Goal: Complete application form

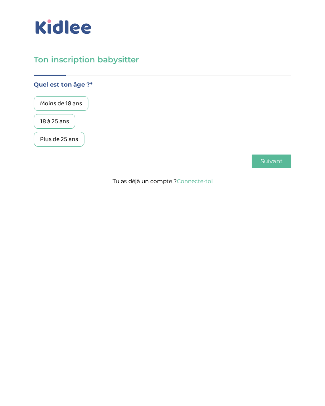
click at [77, 107] on div "Moins de 18 ans" at bounding box center [61, 103] width 55 height 15
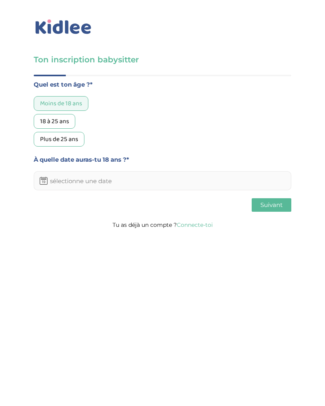
click at [144, 183] on input "text" at bounding box center [163, 180] width 258 height 19
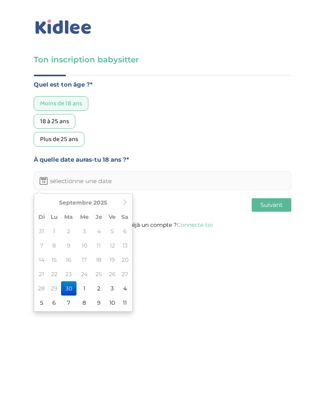
click at [104, 203] on th "Septembre 2025" at bounding box center [83, 202] width 71 height 14
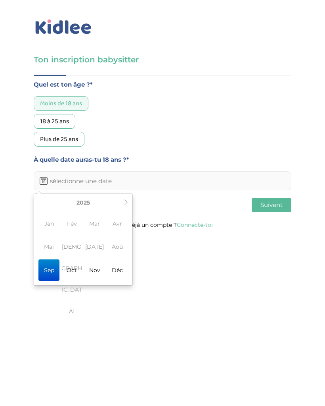
click at [119, 223] on span "Avr" at bounding box center [117, 223] width 21 height 21
click at [126, 202] on icon at bounding box center [126, 202] width 6 height 6
click at [123, 203] on icon at bounding box center [126, 202] width 6 height 6
click at [118, 224] on span "Avr" at bounding box center [117, 223] width 21 height 21
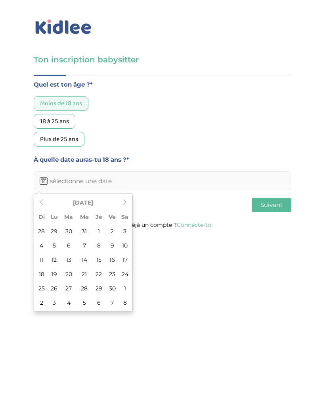
click at [122, 232] on td "3" at bounding box center [125, 231] width 12 height 14
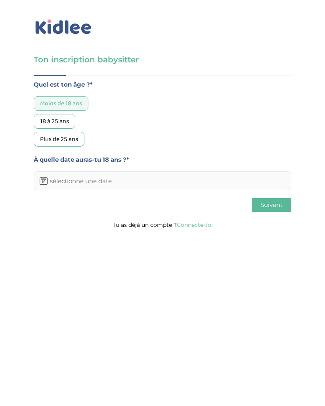
type input "03-04-2027"
click at [271, 208] on span "Suivant" at bounding box center [272, 205] width 22 height 8
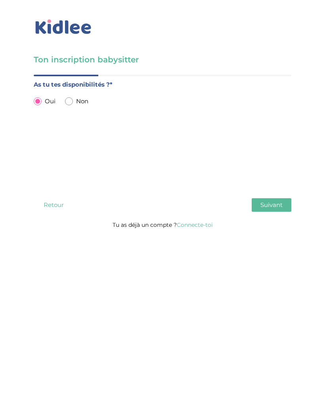
click at [283, 208] on span "Suivant" at bounding box center [272, 205] width 22 height 8
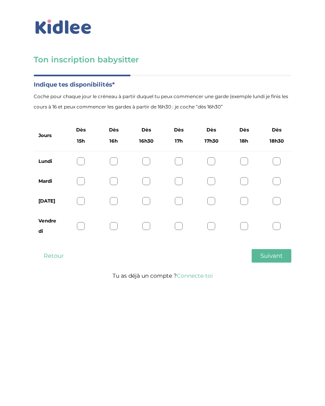
click at [80, 229] on div at bounding box center [81, 226] width 8 height 8
click at [277, 256] on span "Suivant" at bounding box center [272, 256] width 22 height 8
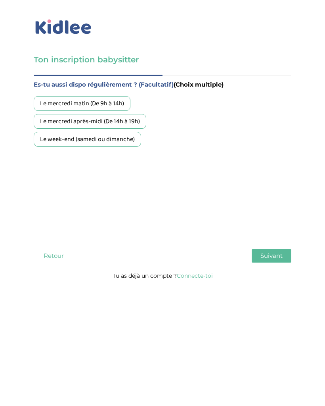
click at [137, 137] on div "Le week-end (samedi ou dimanche)" at bounding box center [88, 139] width 108 height 15
click at [267, 255] on span "Suivant" at bounding box center [272, 256] width 22 height 8
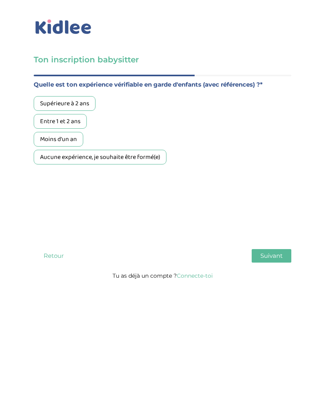
click at [81, 101] on div "Supérieure à 2 ans" at bounding box center [65, 103] width 62 height 15
click at [275, 256] on span "Suivant" at bounding box center [272, 256] width 22 height 8
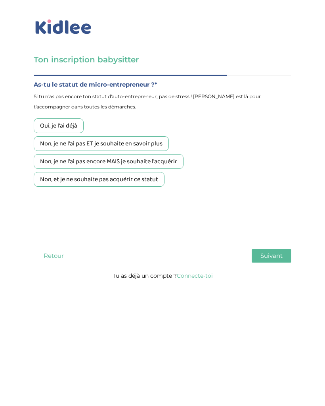
click at [156, 181] on div "Non, et je ne souhaite pas acquérir ce statut" at bounding box center [99, 179] width 131 height 15
click at [270, 260] on button "Suivant" at bounding box center [272, 255] width 40 height 13
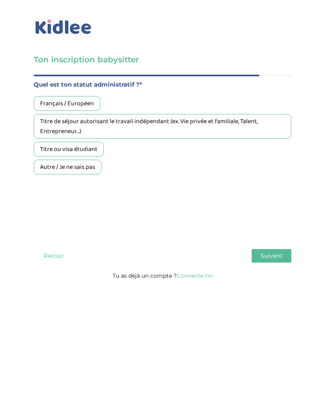
click at [96, 104] on div "Français / Européen" at bounding box center [67, 103] width 67 height 15
click at [276, 256] on span "Suivant" at bounding box center [272, 256] width 22 height 8
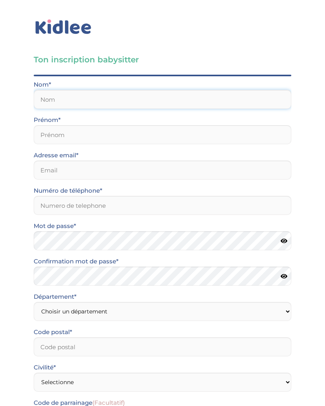
click at [228, 102] on input "text" at bounding box center [163, 99] width 258 height 19
click at [232, 90] on input "text" at bounding box center [163, 99] width 258 height 19
click at [219, 151] on div "Adresse email*" at bounding box center [163, 164] width 258 height 29
type input "El Kharraz"
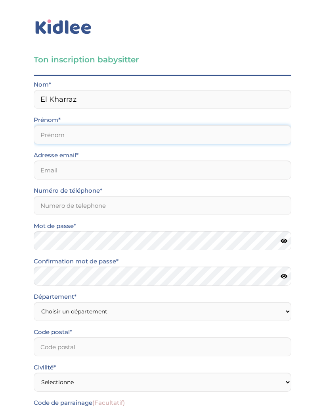
click at [237, 138] on input "text" at bounding box center [163, 134] width 258 height 19
type input "Ines"
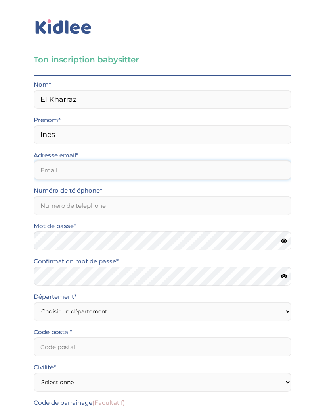
click at [234, 179] on input "email" at bounding box center [163, 169] width 258 height 19
type input "ines.elkharraz3@icloud.com"
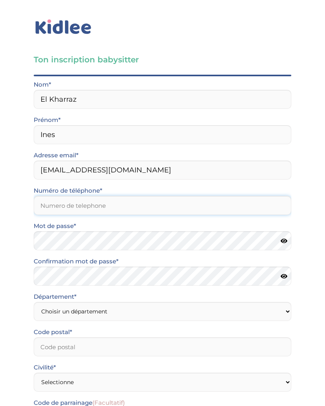
click at [238, 215] on input "Numéro de téléphone*" at bounding box center [163, 205] width 258 height 19
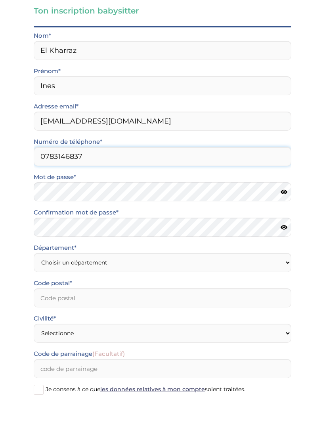
type input "0783146837"
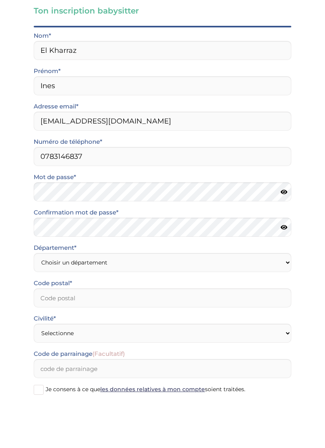
click at [283, 238] on icon at bounding box center [284, 241] width 7 height 6
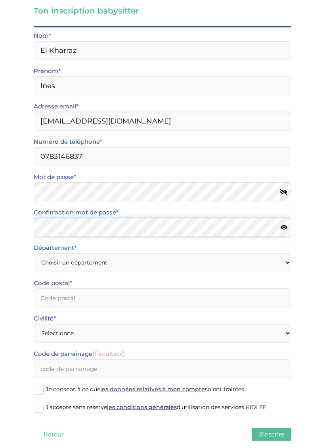
scroll to position [48, 0]
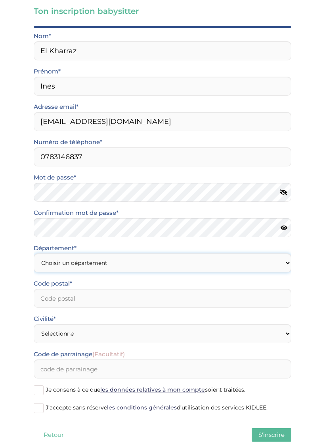
click at [193, 260] on select "Choisir un département Paris (75) Hauts-de-Seine (92) Yvelines (78) Val-de-Marn…" at bounding box center [163, 262] width 258 height 19
click at [162, 264] on select "Choisir un département Paris (75) Hauts-de-Seine (92) Yvelines (78) Val-de-Marn…" at bounding box center [163, 262] width 258 height 19
click at [169, 264] on select "Choisir un département Paris (75) Hauts-de-Seine (92) Yvelines (78) Val-de-Marn…" at bounding box center [163, 262] width 258 height 19
select select "92"
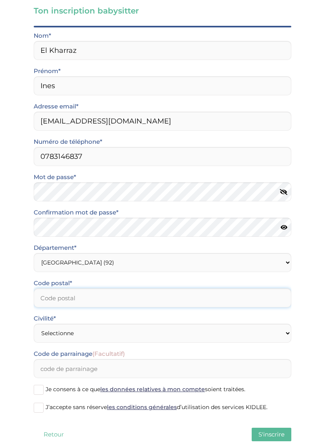
click at [184, 304] on input "Code postal*" at bounding box center [163, 297] width 258 height 19
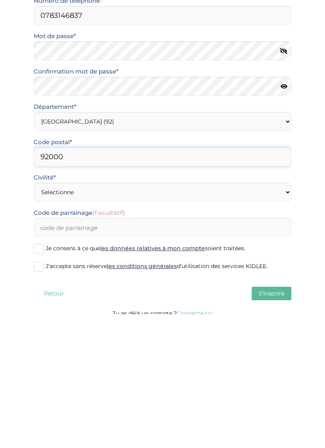
type input "92000"
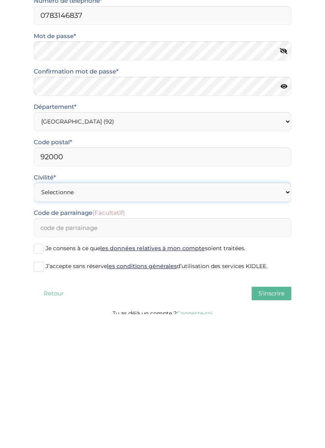
click at [273, 316] on select "Selectionne Mr Mme" at bounding box center [163, 325] width 258 height 19
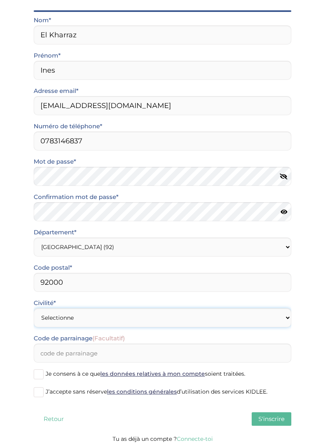
select select "1"
click at [39, 395] on span at bounding box center [39, 392] width 10 height 10
click at [0, 0] on input "J’accepte sans réserve les conditions générales d’utilisation des services KIDL…" at bounding box center [0, 0] width 0 height 0
click at [273, 405] on span "S'inscrire" at bounding box center [272, 419] width 26 height 8
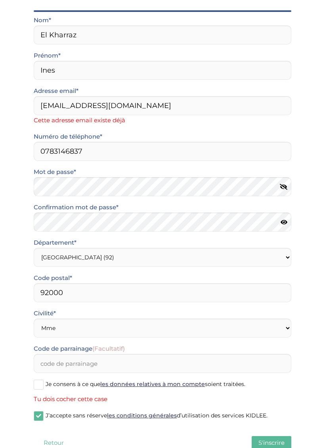
click at [37, 387] on span at bounding box center [39, 384] width 10 height 10
click at [0, 0] on input "Je consens à ce que les données relatives à mon compte soient traitées." at bounding box center [0, 0] width 0 height 0
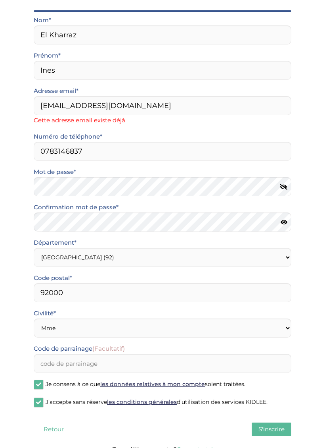
click at [37, 398] on span at bounding box center [39, 402] width 10 height 10
click at [0, 0] on input "J’accepte sans réserve les conditions générales d’utilisation des services KIDL…" at bounding box center [0, 0] width 0 height 0
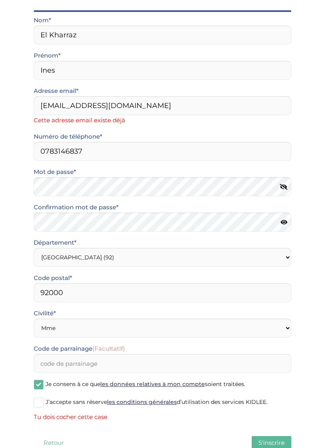
click at [278, 405] on button "S'inscrire" at bounding box center [272, 442] width 40 height 13
click at [39, 398] on span at bounding box center [39, 402] width 10 height 10
click at [0, 0] on input "J’accepte sans réserve les conditions générales d’utilisation des services KIDL…" at bounding box center [0, 0] width 0 height 0
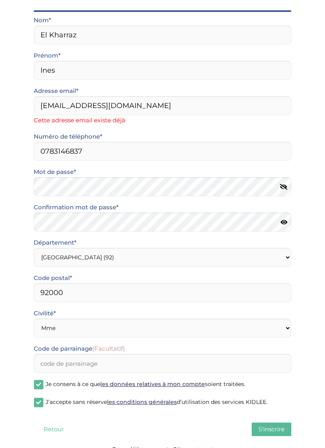
click at [277, 405] on span "S'inscrire" at bounding box center [272, 429] width 26 height 8
click at [262, 109] on input "ines.elkharraz3@icloud.com" at bounding box center [163, 105] width 258 height 19
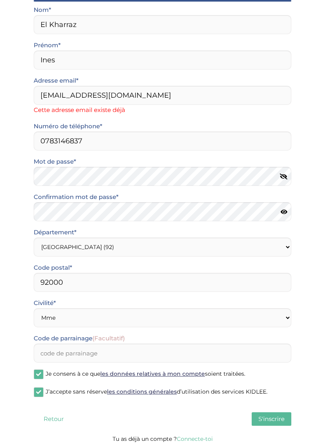
scroll to position [75, 0]
click at [204, 405] on link "Connecte-toi" at bounding box center [195, 438] width 36 height 7
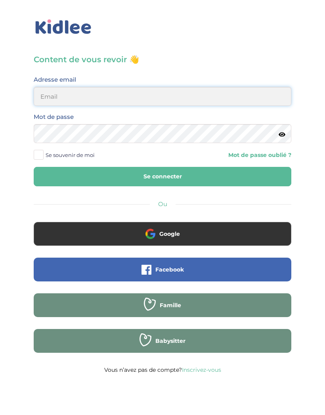
click at [265, 92] on input "email" at bounding box center [163, 96] width 258 height 19
type input "[EMAIL_ADDRESS][DOMAIN_NAME]"
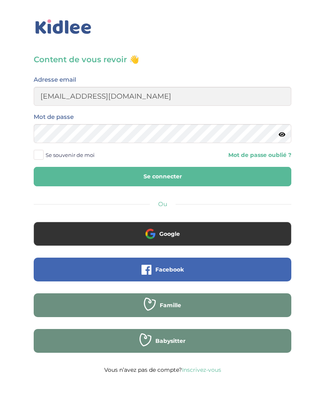
click at [279, 135] on icon at bounding box center [282, 135] width 7 height 6
click at [262, 182] on button "Se connecter" at bounding box center [163, 176] width 258 height 19
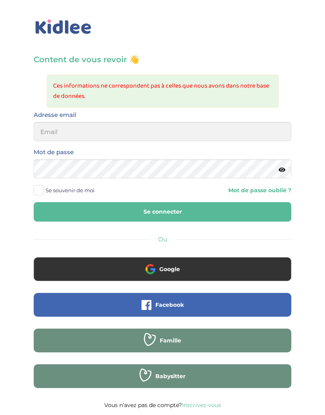
click at [275, 192] on link "Mot de passe oublié ?" at bounding box center [260, 191] width 63 height 8
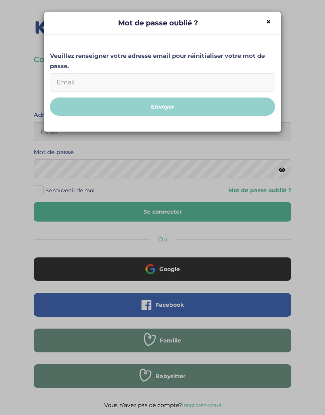
click at [259, 82] on input "Email" at bounding box center [162, 82] width 225 height 18
click at [249, 80] on input "Email" at bounding box center [162, 82] width 225 height 18
type input "[EMAIL_ADDRESS][DOMAIN_NAME]"
click at [266, 106] on button "Envoyer" at bounding box center [162, 107] width 225 height 19
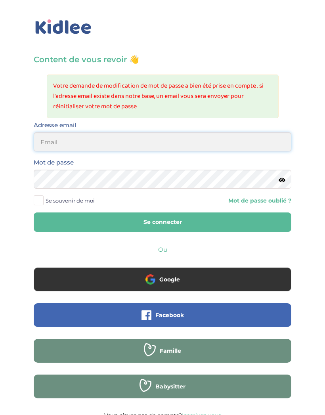
click at [143, 149] on input "email" at bounding box center [163, 142] width 258 height 19
type input "[EMAIL_ADDRESS][DOMAIN_NAME]"
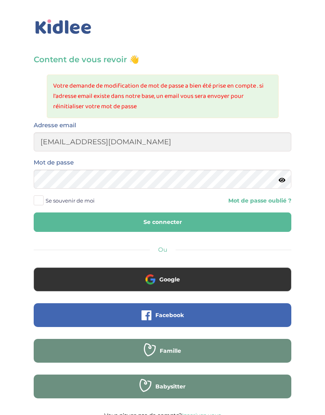
click at [280, 178] on icon at bounding box center [282, 180] width 7 height 6
click at [259, 218] on button "Se connecter" at bounding box center [163, 222] width 258 height 19
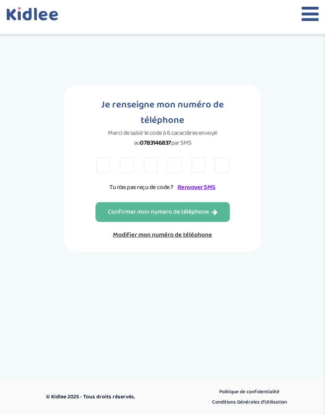
click at [107, 172] on input "text" at bounding box center [103, 165] width 14 height 15
type input "L"
type input "k"
type input "K"
type input "Y"
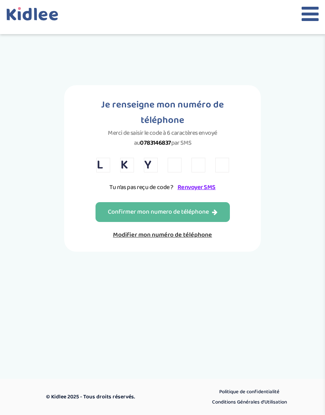
type input "Y"
type input "B"
type input "A"
click at [198, 222] on button "Confirmer mon numero de téléphone" at bounding box center [163, 212] width 135 height 20
